Goal: Task Accomplishment & Management: Manage account settings

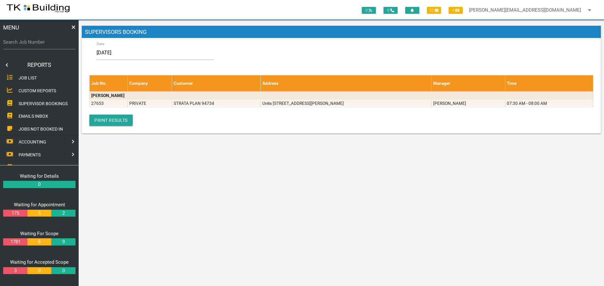
click at [7, 65] on link at bounding box center [6, 65] width 13 height 13
click at [27, 90] on span "EDIT JOB" at bounding box center [28, 90] width 19 height 5
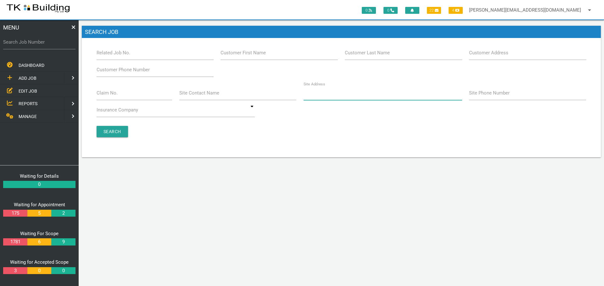
click at [343, 98] on input "Site Address" at bounding box center [382, 93] width 158 height 14
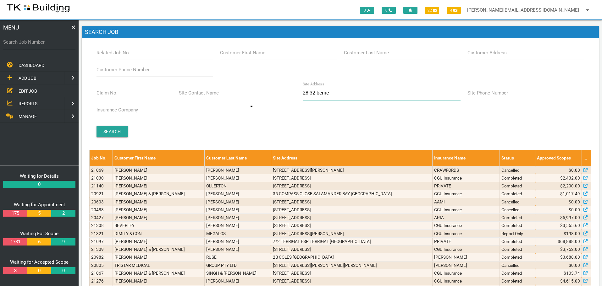
type input "28-32 [PERSON_NAME]"
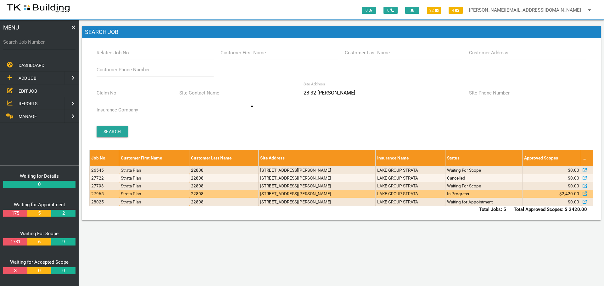
click at [352, 192] on td "[STREET_ADDRESS][PERSON_NAME]" at bounding box center [316, 194] width 117 height 8
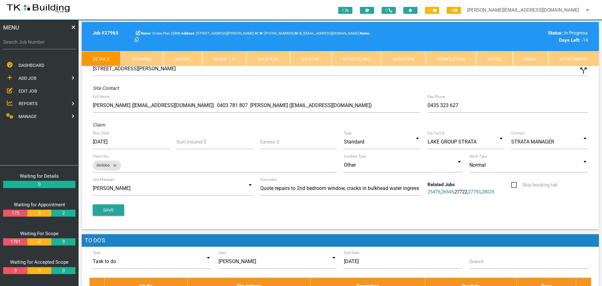
click at [498, 58] on link "Notes" at bounding box center [494, 58] width 36 height 15
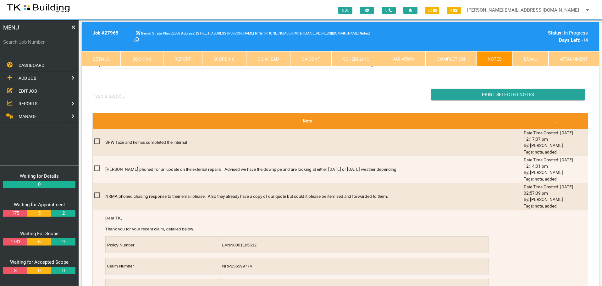
scroll to position [126, 0]
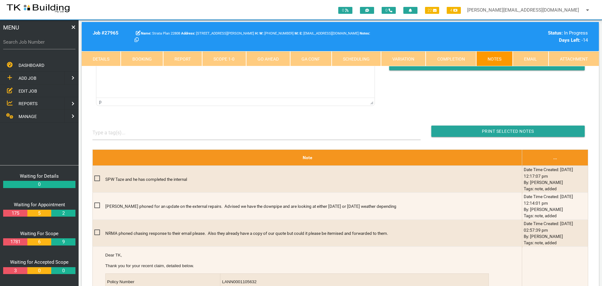
click at [218, 58] on link "Scope 1 - 0" at bounding box center [224, 58] width 44 height 15
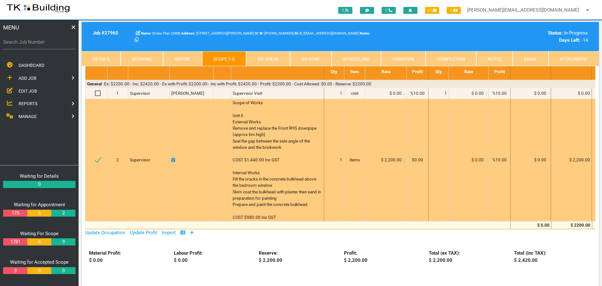
scroll to position [31, 0]
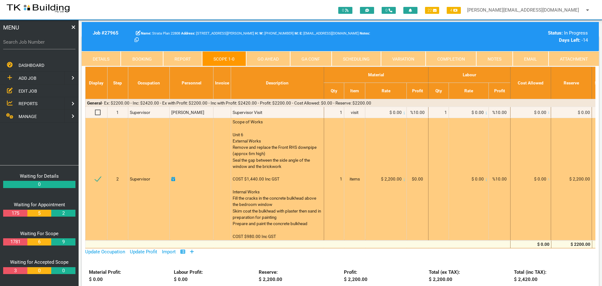
click at [103, 135] on td at bounding box center [97, 179] width 22 height 123
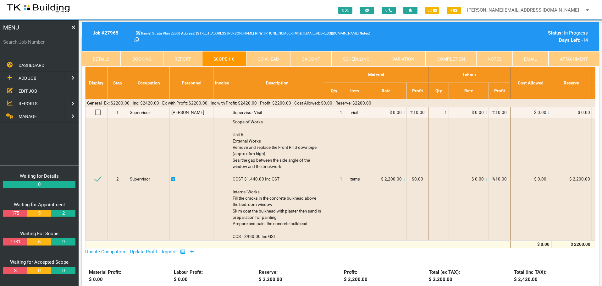
drag, startPoint x: 38, startPoint y: 44, endPoint x: 40, endPoint y: 74, distance: 30.6
click at [40, 74] on div "MENU Search Job Number DASHBOARD ADD JOB EDIT JOB REPORTS MANAGE ADD JOB NEW CU…" at bounding box center [39, 153] width 79 height 266
click at [49, 45] on label "Search Job Number" at bounding box center [39, 42] width 72 height 7
click at [49, 45] on input "Search Job Number" at bounding box center [39, 42] width 72 height 14
type input "25405"
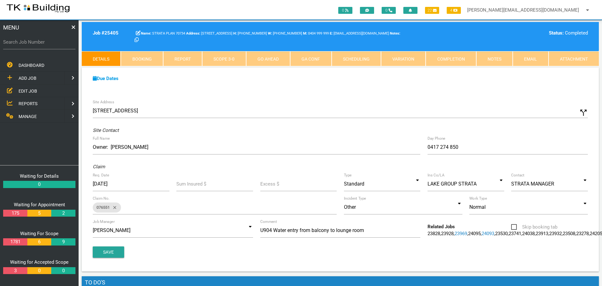
click at [489, 57] on link "Notes" at bounding box center [494, 58] width 36 height 15
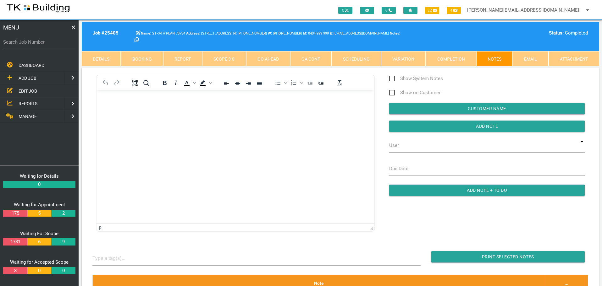
click at [442, 57] on link "Completion" at bounding box center [451, 58] width 50 height 15
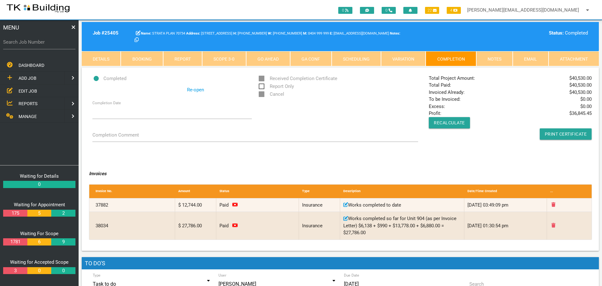
click at [27, 91] on span "EDIT JOB" at bounding box center [28, 90] width 19 height 5
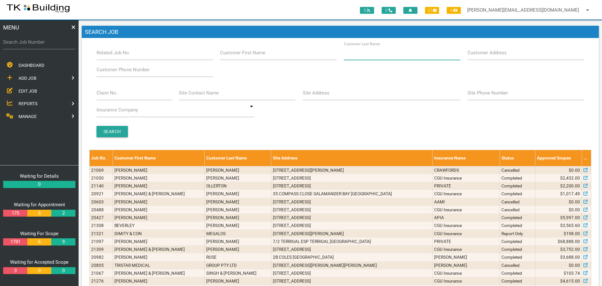
click at [388, 55] on input "Customer Last Name" at bounding box center [402, 53] width 117 height 14
type input "77846"
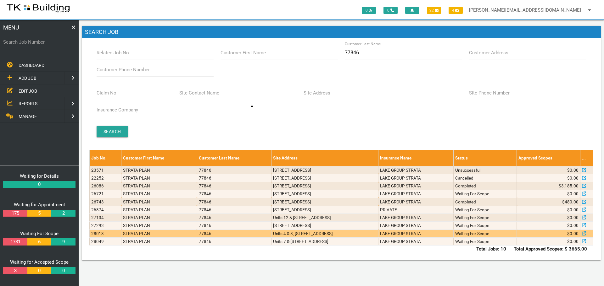
click at [141, 235] on td "STRATA PLAN" at bounding box center [158, 234] width 75 height 8
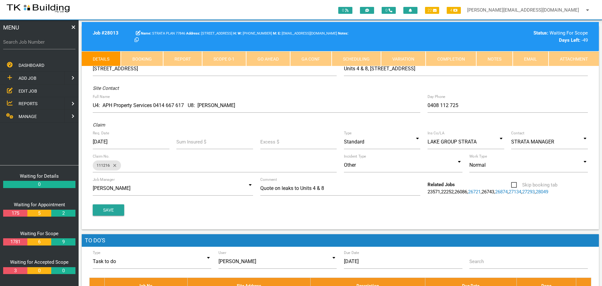
click at [500, 60] on link "Notes" at bounding box center [494, 58] width 36 height 15
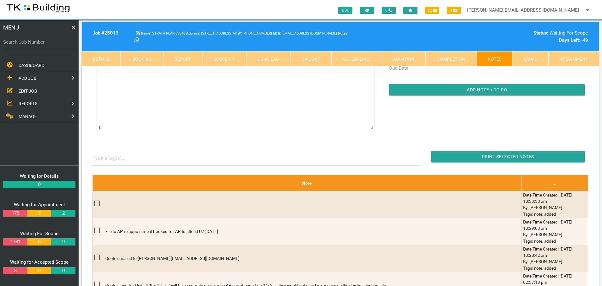
scroll to position [63, 0]
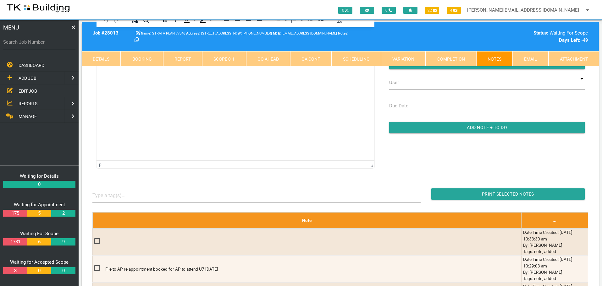
click at [30, 91] on span "EDIT JOB" at bounding box center [28, 90] width 19 height 5
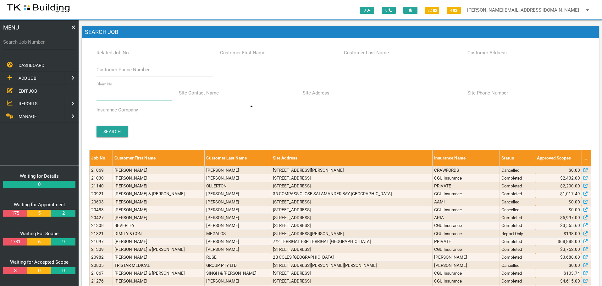
click at [114, 97] on input "Claim No." at bounding box center [134, 93] width 75 height 14
type input "36188"
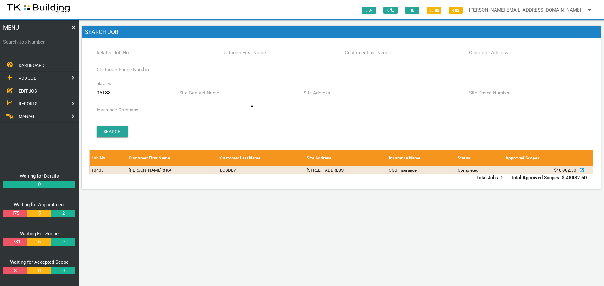
click at [114, 94] on input "36188" at bounding box center [135, 93] width 76 height 14
type input "3"
click at [392, 55] on input "Customer Last Name" at bounding box center [403, 53] width 117 height 14
type input "48451"
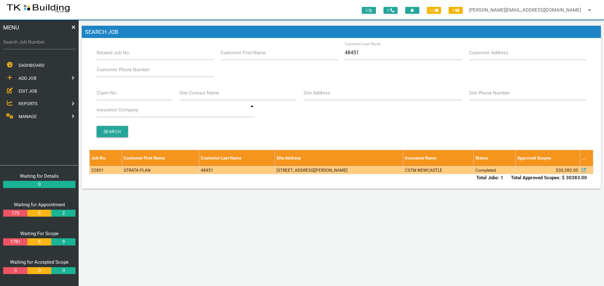
click at [240, 171] on td "48451" at bounding box center [237, 170] width 76 height 8
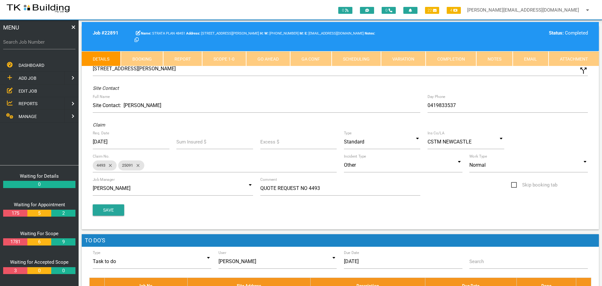
click at [233, 57] on link "Scope 1 - 0" at bounding box center [224, 58] width 44 height 15
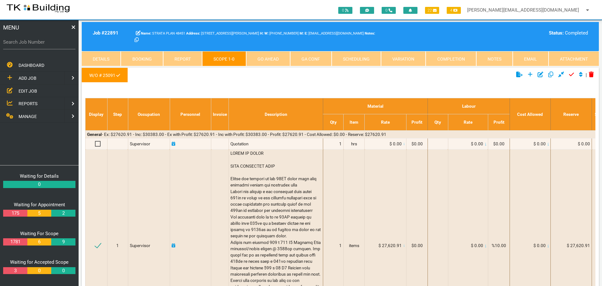
click at [101, 58] on link "Details" at bounding box center [101, 58] width 39 height 15
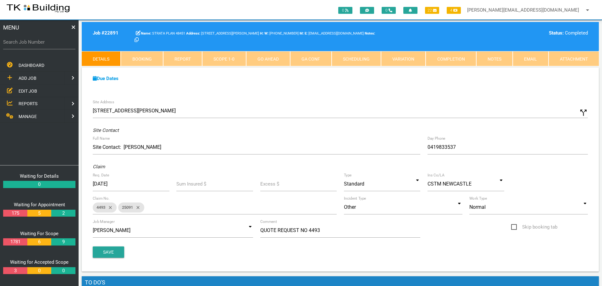
click at [32, 77] on span "ADD JOB" at bounding box center [28, 78] width 18 height 5
click at [30, 92] on span "EXISTING CUSTOMER" at bounding box center [40, 90] width 43 height 5
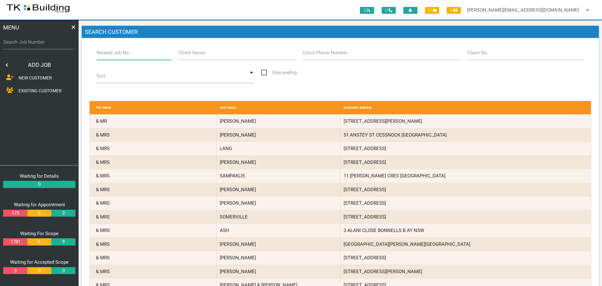
click at [129, 55] on input "Related Job No." at bounding box center [134, 53] width 75 height 14
type input "22891"
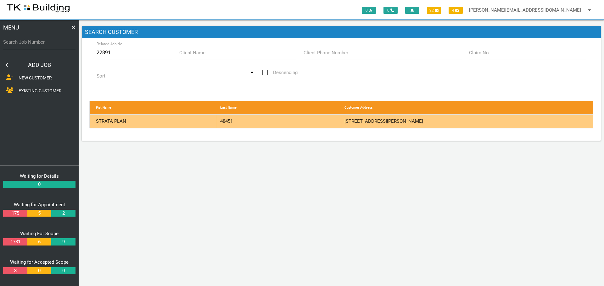
click at [300, 121] on div "48451" at bounding box center [279, 122] width 124 height 14
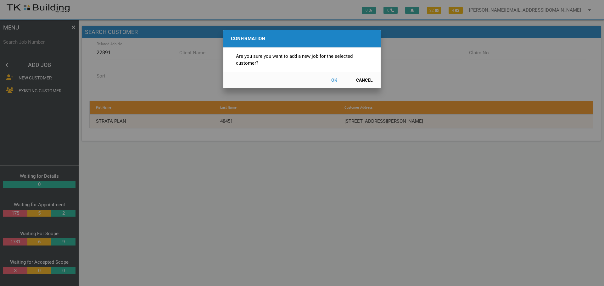
click at [333, 80] on button "OK" at bounding box center [334, 80] width 28 height 11
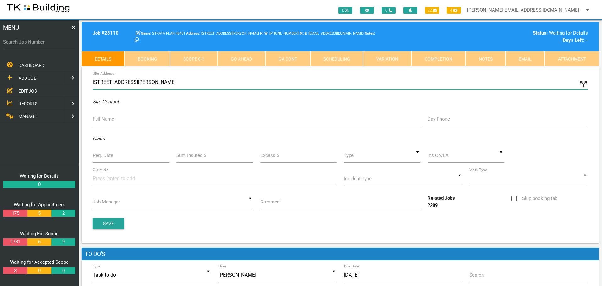
click at [93, 81] on input "[STREET_ADDRESS][PERSON_NAME]" at bounding box center [340, 82] width 495 height 14
type input "[STREET_ADDRESS][PERSON_NAME]"
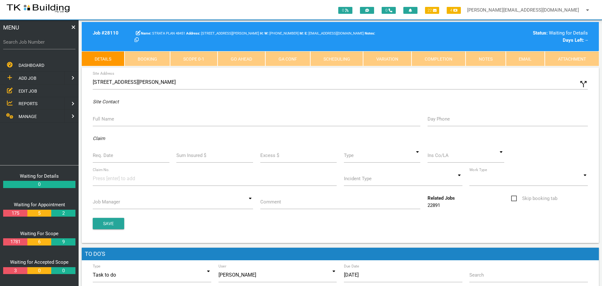
click at [106, 120] on label "Full Name" at bounding box center [103, 119] width 21 height 7
click at [106, 120] on input "Full Name" at bounding box center [257, 119] width 328 height 14
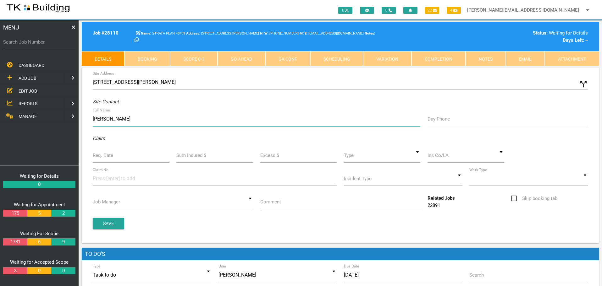
type input "[PERSON_NAME]"
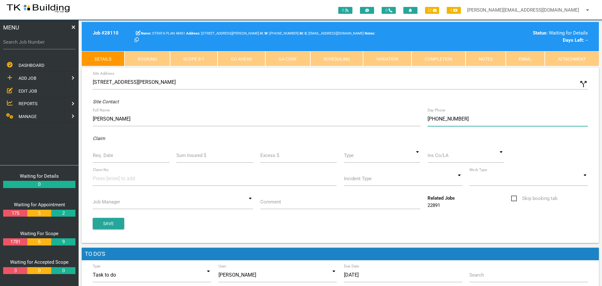
type input "[PHONE_NUMBER]"
click at [107, 156] on label "Req. Date" at bounding box center [103, 155] width 20 height 7
click at [107, 156] on input "Req. Date" at bounding box center [131, 155] width 77 height 14
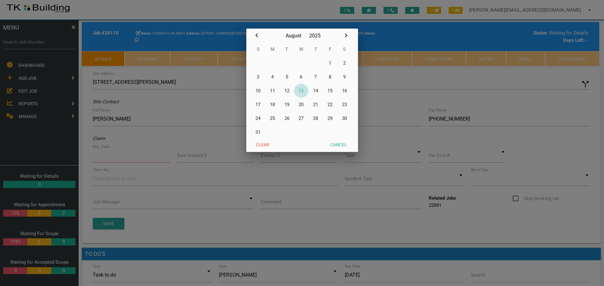
click at [302, 91] on button "13" at bounding box center [301, 91] width 14 height 14
type input "[DATE]"
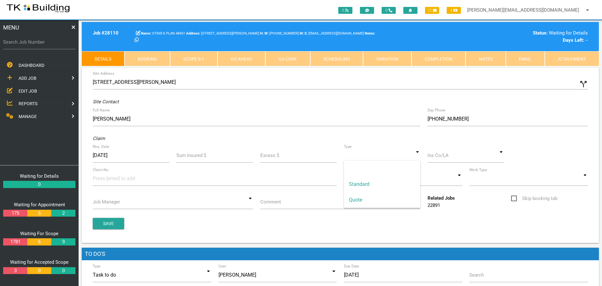
click at [416, 157] on input at bounding box center [382, 155] width 77 height 14
click at [400, 189] on span "Standard" at bounding box center [382, 185] width 77 height 16
type input "Standard"
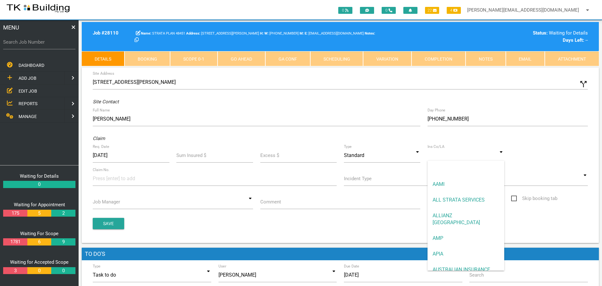
click at [452, 158] on input at bounding box center [466, 155] width 77 height 14
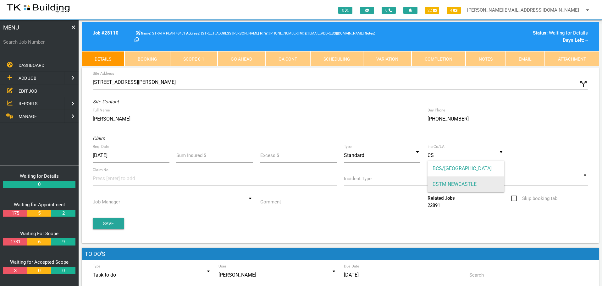
click at [447, 184] on span "CSTM NEWCASTLE" at bounding box center [466, 185] width 77 height 16
type input "CSTM NEWCASTLE"
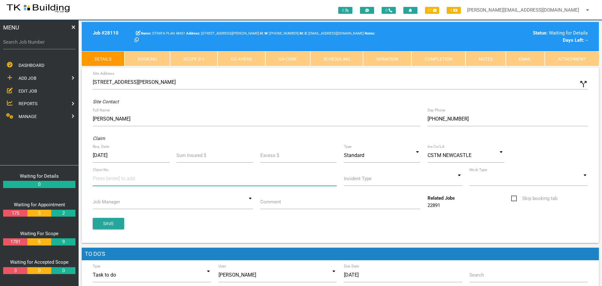
click at [104, 183] on input at bounding box center [116, 179] width 47 height 14
type input "36188"
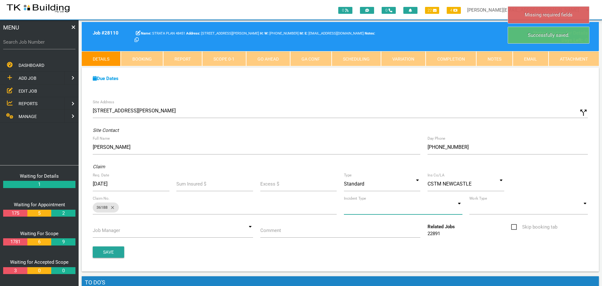
click at [460, 208] on input at bounding box center [403, 207] width 119 height 14
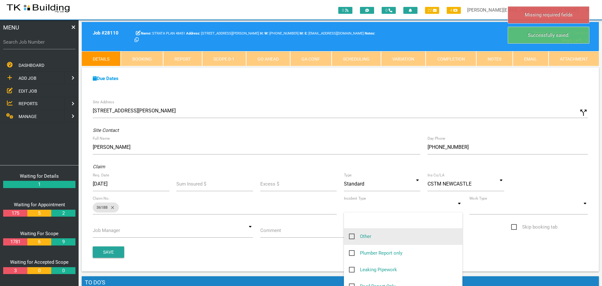
click at [353, 237] on span "Other" at bounding box center [360, 237] width 22 height 8
click at [353, 237] on input "Other" at bounding box center [351, 235] width 4 height 4
checkbox input "true"
type input "Other"
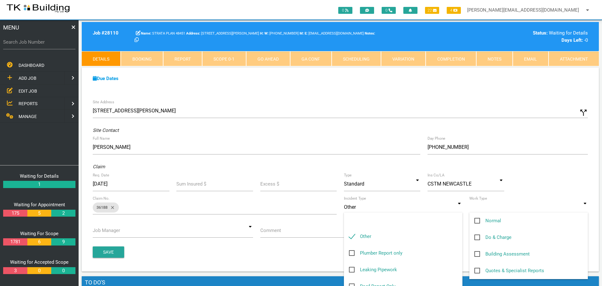
click at [584, 207] on input at bounding box center [528, 207] width 119 height 14
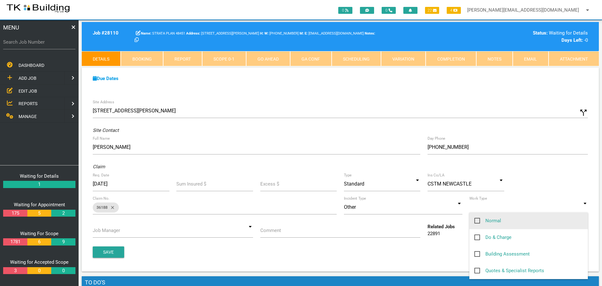
click at [477, 221] on span "Normal" at bounding box center [487, 221] width 27 height 8
click at [477, 221] on input "Normal" at bounding box center [476, 219] width 4 height 4
checkbox input "true"
type input "Normal"
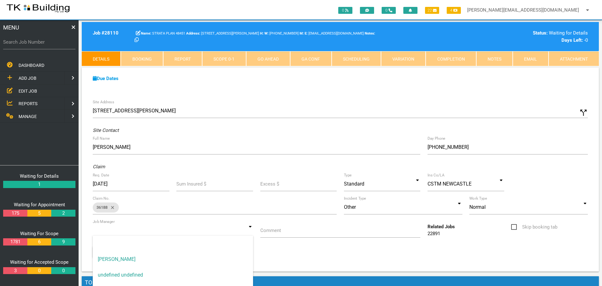
click at [249, 231] on input at bounding box center [173, 231] width 160 height 14
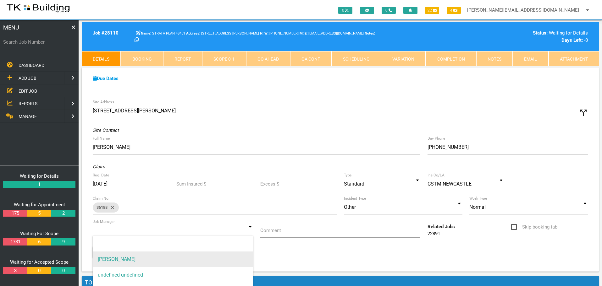
click at [131, 261] on span "[PERSON_NAME]" at bounding box center [173, 260] width 160 height 16
type input "[PERSON_NAME]"
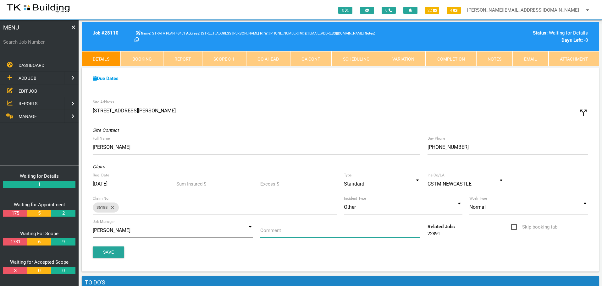
click at [297, 234] on input "Comment" at bounding box center [340, 231] width 160 height 14
type input "Quote/investigate cause of water damage to U5"
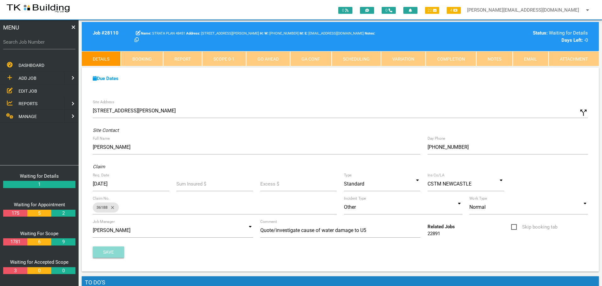
click at [100, 250] on button "Save" at bounding box center [108, 252] width 31 height 11
click at [39, 47] on input "Search Job Number" at bounding box center [39, 42] width 72 height 14
type input "27965"
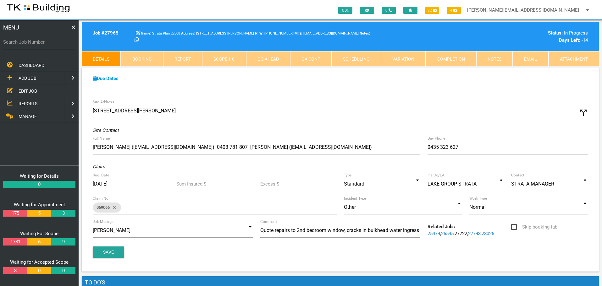
click at [464, 61] on link "Completion" at bounding box center [451, 58] width 50 height 15
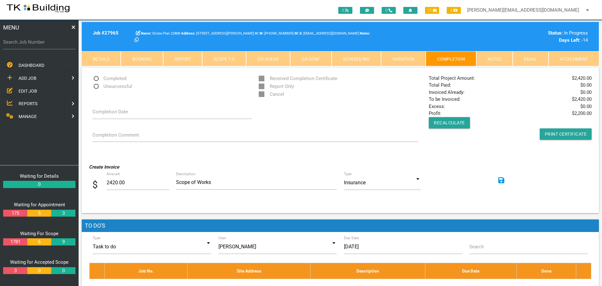
click at [95, 78] on span "Completed" at bounding box center [109, 79] width 34 height 8
click at [95, 78] on input "Completed" at bounding box center [94, 77] width 4 height 4
radio input "true"
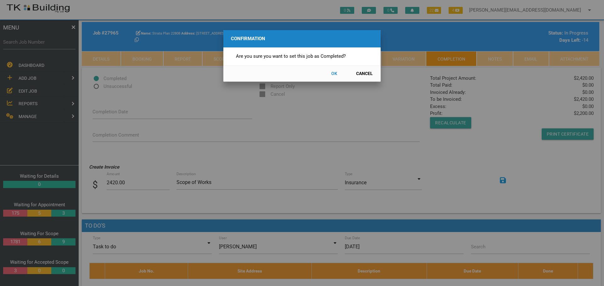
click at [331, 73] on button "OK" at bounding box center [334, 73] width 28 height 11
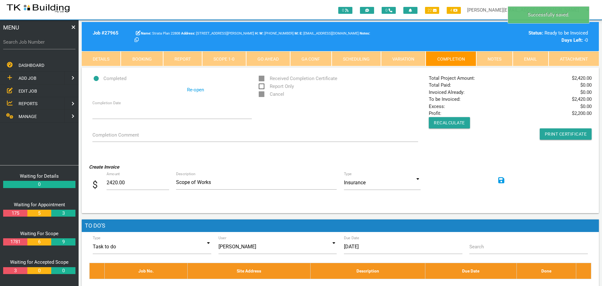
click at [501, 179] on icon at bounding box center [501, 180] width 6 height 7
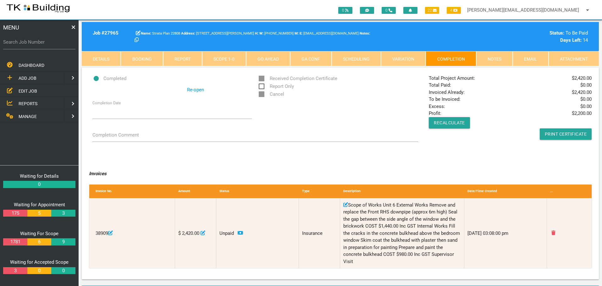
click at [47, 45] on label "Search Job Number" at bounding box center [39, 42] width 72 height 7
click at [47, 45] on input "Search Job Number" at bounding box center [39, 42] width 72 height 14
type input "27947"
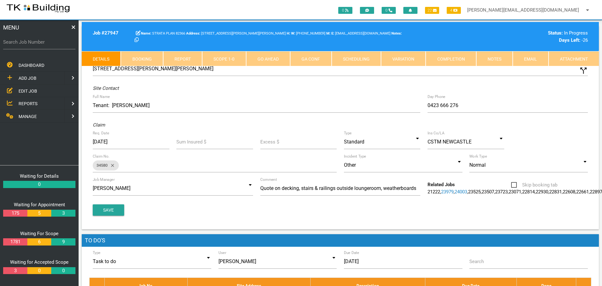
click at [453, 59] on link "Completion" at bounding box center [451, 58] width 50 height 15
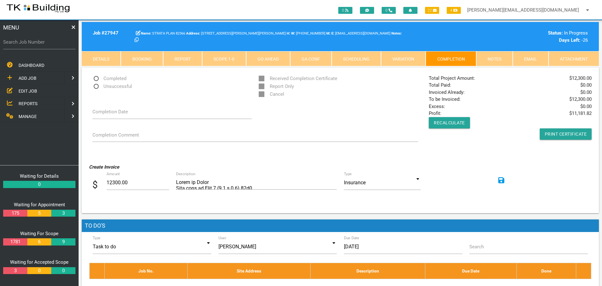
click at [97, 79] on span "Completed" at bounding box center [109, 79] width 34 height 8
click at [97, 79] on input "Completed" at bounding box center [94, 77] width 4 height 4
radio input "true"
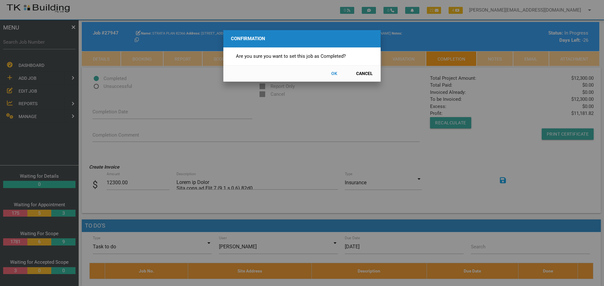
click at [333, 73] on button "OK" at bounding box center [334, 73] width 28 height 11
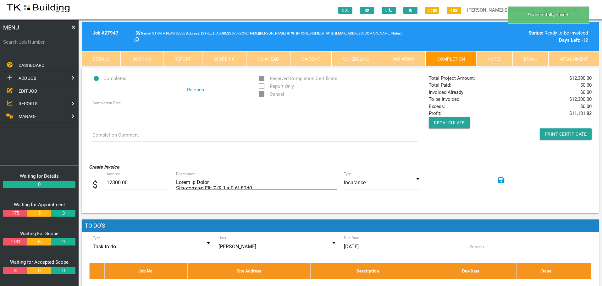
click at [502, 180] on icon at bounding box center [501, 180] width 6 height 7
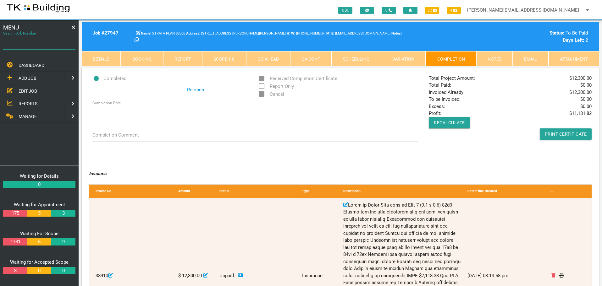
click at [42, 47] on input "Search Job Number" at bounding box center [39, 42] width 72 height 14
type input "27341"
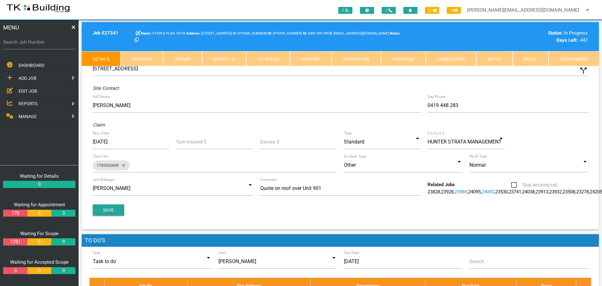
click at [228, 59] on link "Scope 1 - 0" at bounding box center [224, 58] width 44 height 15
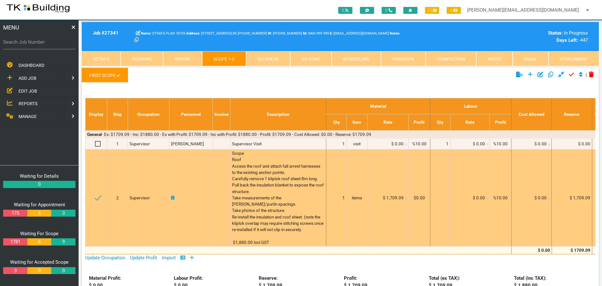
click at [255, 164] on span "Scope Roof Access the roof and attach fall arrest harnesses to the existing anc…" at bounding box center [278, 198] width 93 height 94
click at [254, 165] on span "Scope Roof Access the roof and attach fall arrest harnesses to the existing anc…" at bounding box center [278, 198] width 93 height 94
click at [235, 160] on span "Scope Roof Access the roof and attach fall arrest harnesses to the existing anc…" at bounding box center [278, 198] width 93 height 94
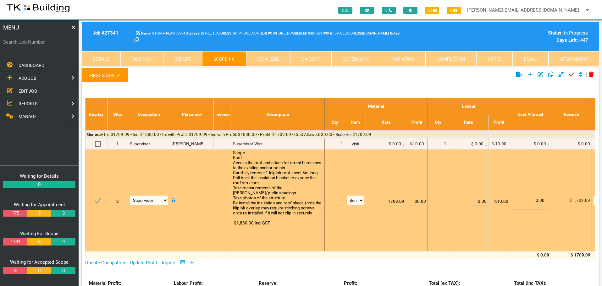
drag, startPoint x: 232, startPoint y: 159, endPoint x: 280, endPoint y: 230, distance: 86.5
click at [280, 231] on textarea "Scope Roof Access the roof and attach fall arrest harnesses to the existing anc…" at bounding box center [278, 198] width 90 height 96
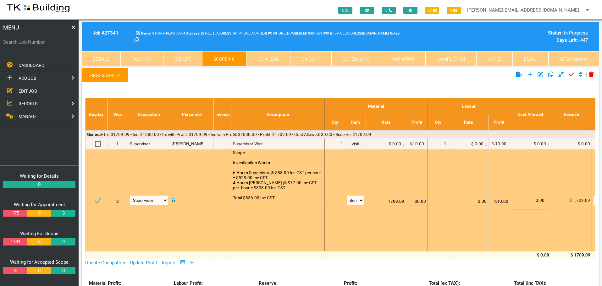
type textarea "Scope Investigation Works 6 Hours Supervisor @ $88.00 Inc GST per hour = $528.0…"
click at [358, 165] on td "patch hrs m3 m2 items LM m" at bounding box center [355, 201] width 21 height 102
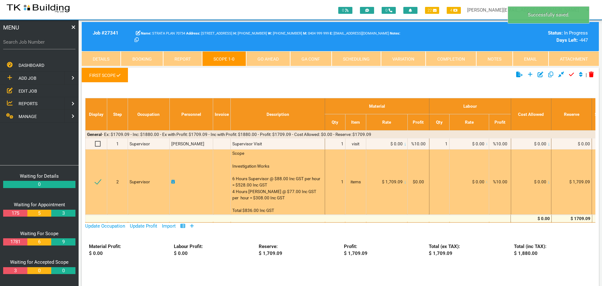
click at [405, 183] on icon at bounding box center [405, 182] width 1 height 3
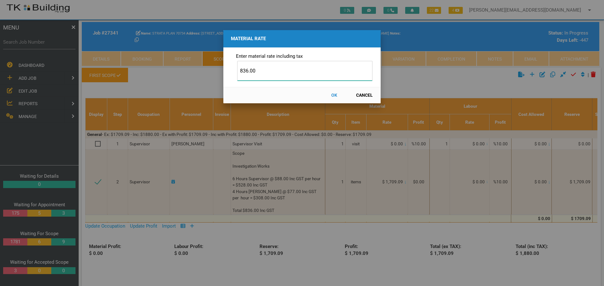
type input "836.00"
click at [334, 94] on button "OK" at bounding box center [334, 95] width 28 height 11
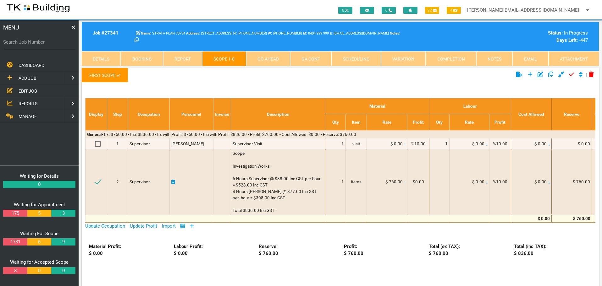
click at [445, 57] on link "Completion" at bounding box center [451, 58] width 50 height 15
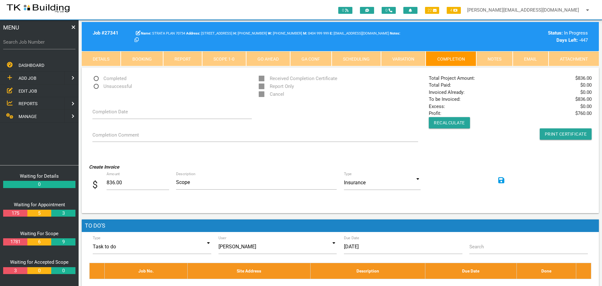
click at [96, 79] on span "Completed" at bounding box center [109, 79] width 34 height 8
click at [96, 79] on input "Completed" at bounding box center [94, 77] width 4 height 4
radio input "true"
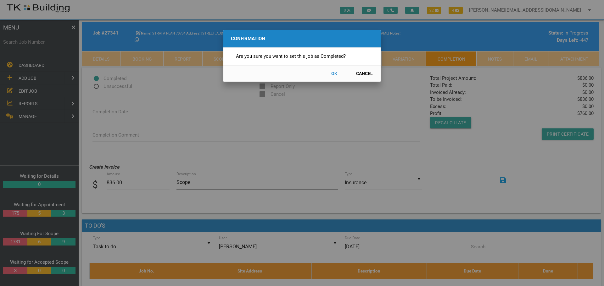
click at [334, 72] on button "OK" at bounding box center [334, 73] width 28 height 11
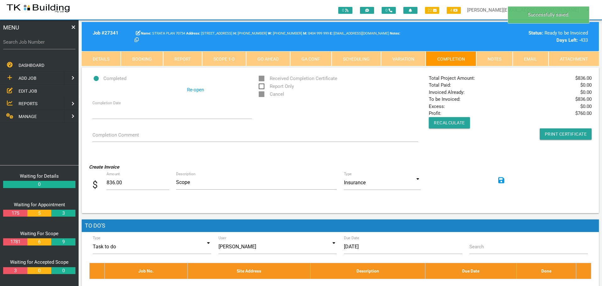
click at [501, 179] on icon at bounding box center [501, 180] width 6 height 7
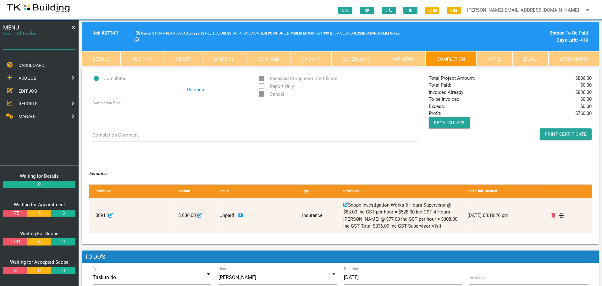
click at [33, 48] on input "Search Job Number" at bounding box center [39, 42] width 72 height 14
type input "27947"
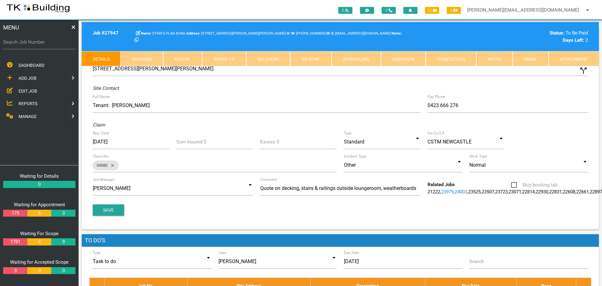
click at [493, 58] on link "Notes" at bounding box center [494, 58] width 36 height 15
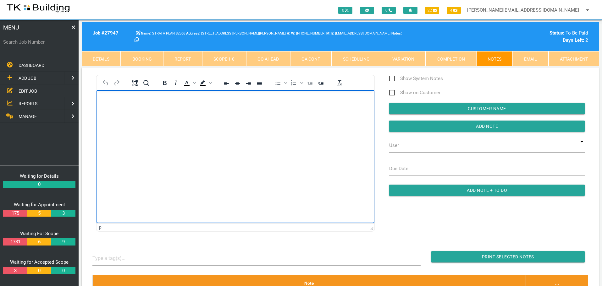
click at [113, 108] on body "Rich Text Area. Press ALT-0 for help." at bounding box center [236, 108] width 278 height 21
click at [197, 100] on p "Invoice No 38947 for $12,300.00 emailed to" at bounding box center [235, 100] width 262 height 5
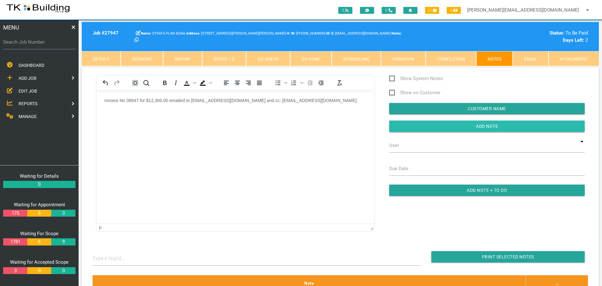
click at [401, 128] on input "button" at bounding box center [487, 126] width 196 height 11
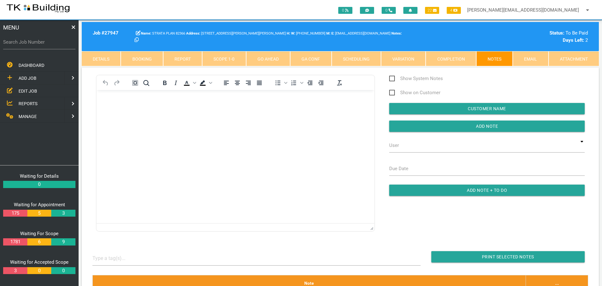
click at [44, 44] on label "Search Job Number" at bounding box center [39, 42] width 72 height 7
click at [44, 44] on input "Search Job Number" at bounding box center [39, 42] width 72 height 14
type input "27965"
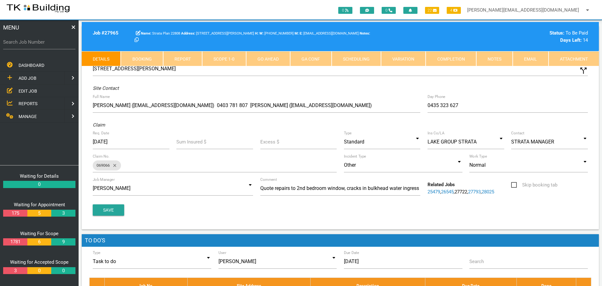
click at [491, 56] on link "Notes" at bounding box center [494, 58] width 36 height 15
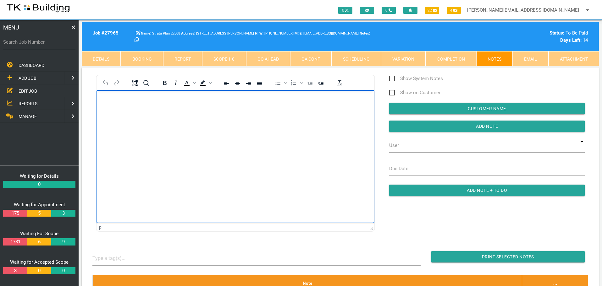
click at [138, 114] on body "Rich Text Area. Press ALT-0 for help." at bounding box center [236, 108] width 278 height 21
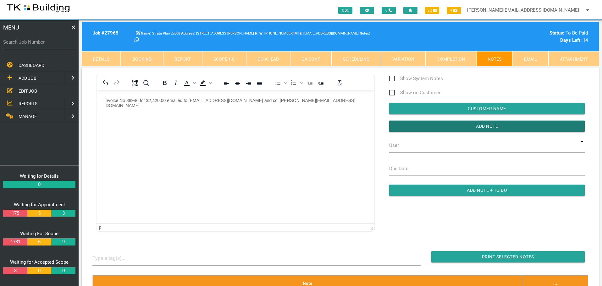
drag, startPoint x: 412, startPoint y: 127, endPoint x: 375, endPoint y: 118, distance: 37.9
click at [405, 128] on input "button" at bounding box center [487, 126] width 196 height 11
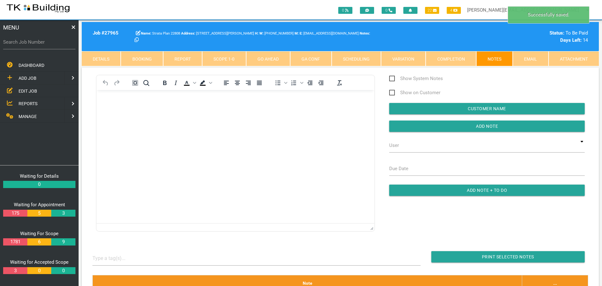
click at [221, 57] on link "Scope 1 - 0" at bounding box center [224, 58] width 44 height 15
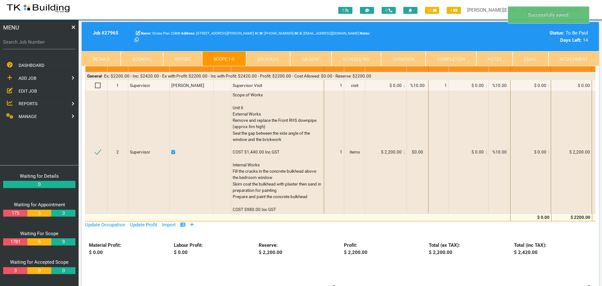
scroll to position [63, 0]
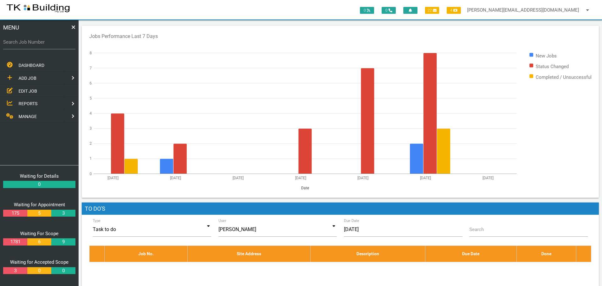
click at [30, 103] on span "REPORTS" at bounding box center [28, 103] width 19 height 5
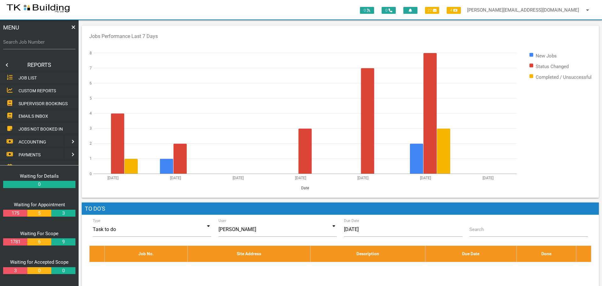
click at [35, 104] on span "SUPERVISOR BOOKINGS" at bounding box center [43, 103] width 49 height 5
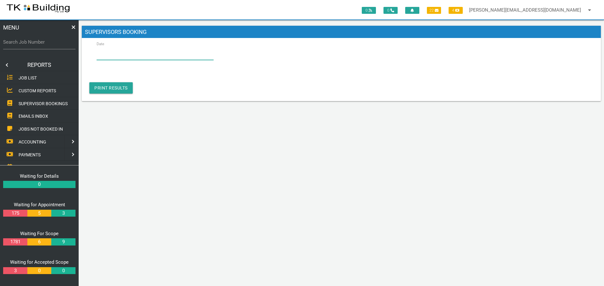
click at [132, 53] on input "Date" at bounding box center [155, 53] width 117 height 14
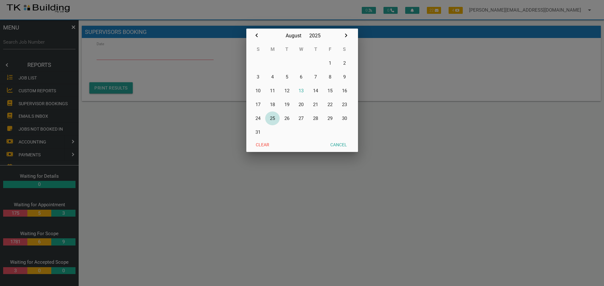
click at [272, 118] on button "25" at bounding box center [272, 119] width 14 height 14
type input "25/08/2025"
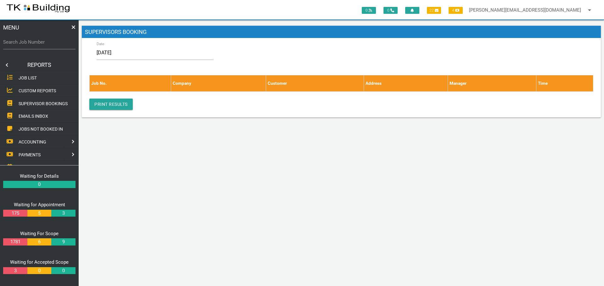
click at [7, 64] on link at bounding box center [6, 65] width 13 height 13
click at [25, 91] on span "EDIT JOB" at bounding box center [28, 90] width 19 height 5
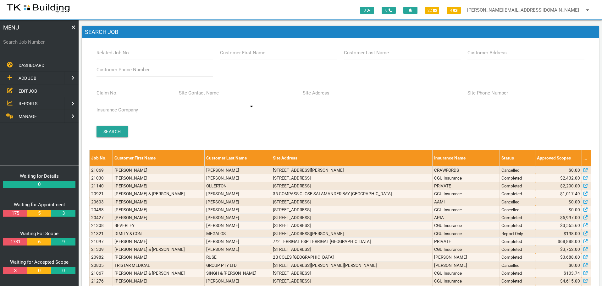
click at [25, 45] on label "Search Job Number" at bounding box center [39, 42] width 72 height 7
click at [25, 45] on input "Search Job Number" at bounding box center [39, 42] width 72 height 14
type input "27341"
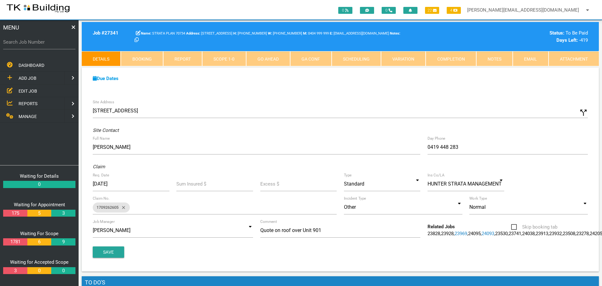
click at [503, 59] on link "Notes" at bounding box center [494, 58] width 36 height 15
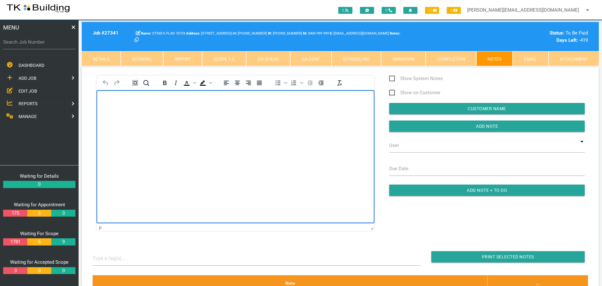
click at [126, 110] on body "Rich Text Area. Press ALT-0 for help." at bounding box center [236, 108] width 278 height 21
drag, startPoint x: 215, startPoint y: 101, endPoint x: 213, endPoint y: 107, distance: 7.0
click at [213, 107] on body "Invoice No 38948 for $836.00 emailed to admin" at bounding box center [236, 108] width 278 height 21
drag, startPoint x: 274, startPoint y: 99, endPoint x: 275, endPoint y: 94, distance: 5.7
click at [274, 99] on p "Invoice No 38948 for $836.00 emailed to admin@hunterstrata.net.au and cc: nathan" at bounding box center [235, 100] width 262 height 5
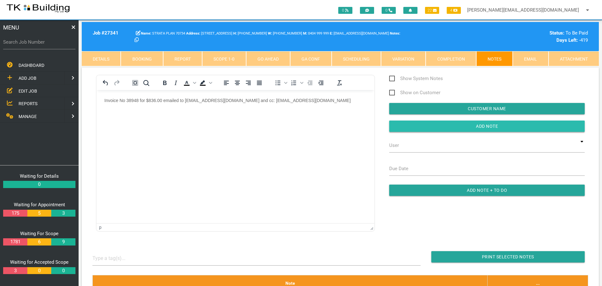
click at [414, 127] on input "button" at bounding box center [487, 126] width 196 height 11
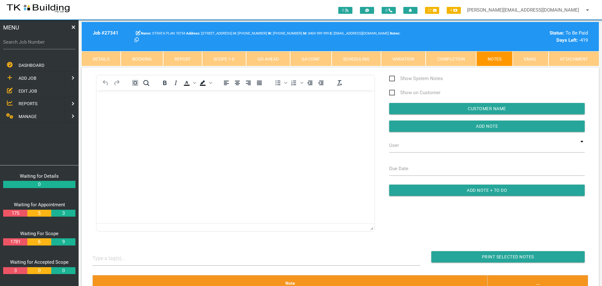
click at [123, 106] on body "Rich Text Area. Press ALT-0 for help." at bounding box center [236, 108] width 278 height 21
drag, startPoint x: 412, startPoint y: 128, endPoint x: 376, endPoint y: 121, distance: 36.2
click at [411, 128] on input "button" at bounding box center [487, 126] width 196 height 11
